Goal: Task Accomplishment & Management: Use online tool/utility

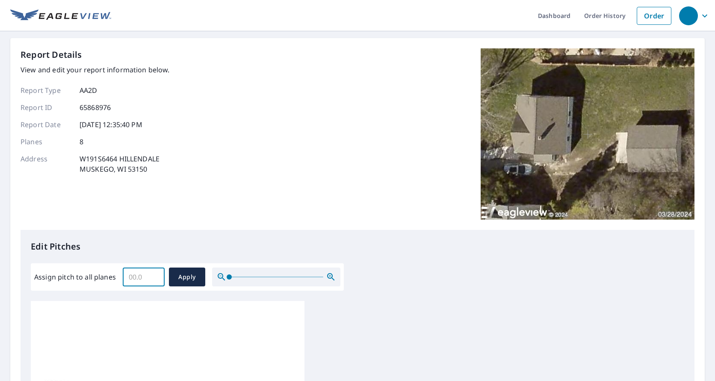
click at [151, 270] on input "Assign pitch to all planes" at bounding box center [144, 277] width 42 height 24
type input "8"
click at [192, 274] on span "Apply" at bounding box center [187, 277] width 23 height 11
type input "8"
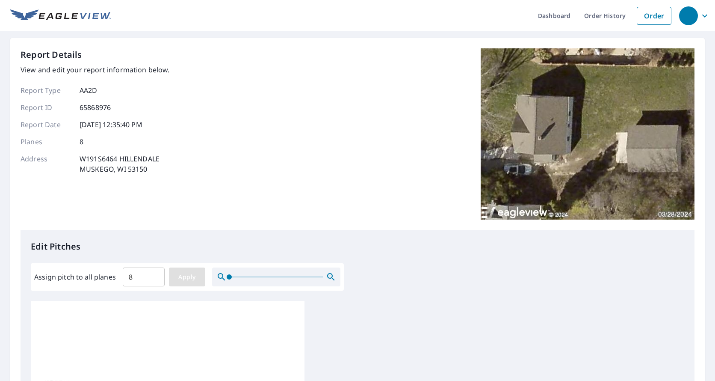
type input "8"
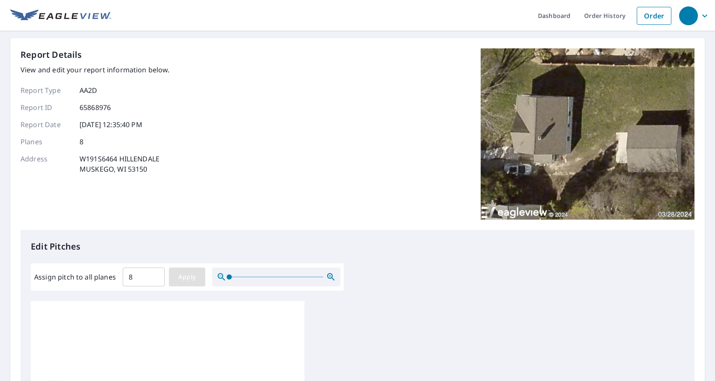
type input "8"
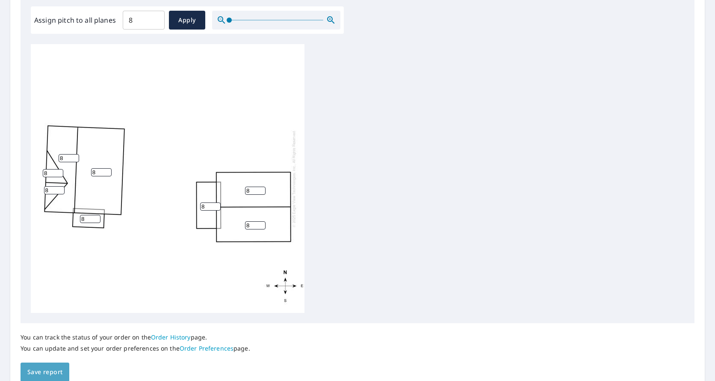
click at [56, 374] on span "Save report" at bounding box center [44, 372] width 35 height 11
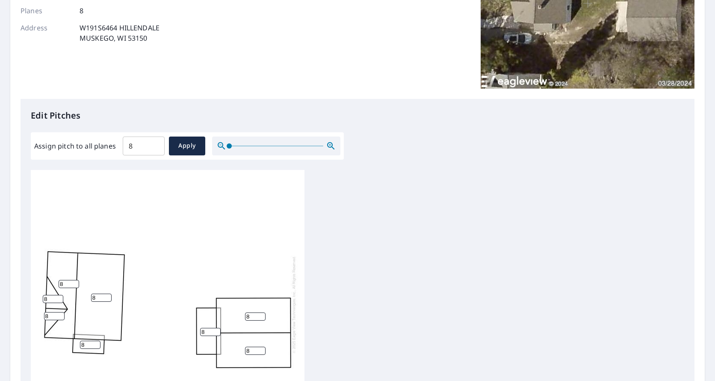
scroll to position [0, 0]
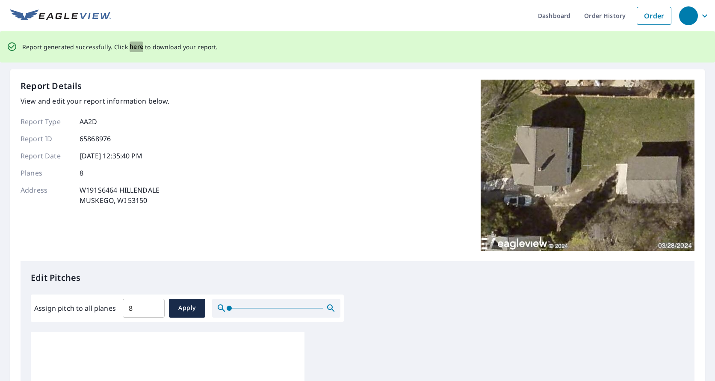
click at [132, 49] on span "here" at bounding box center [137, 47] width 14 height 11
